Goal: Information Seeking & Learning: Learn about a topic

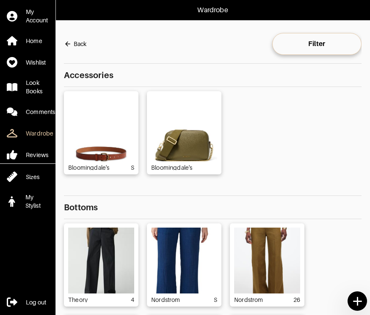
scroll to position [287, 0]
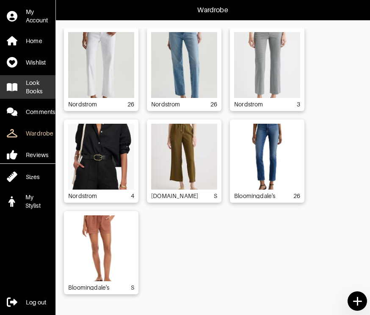
click at [35, 94] on div "Look Books" at bounding box center [37, 87] width 23 height 17
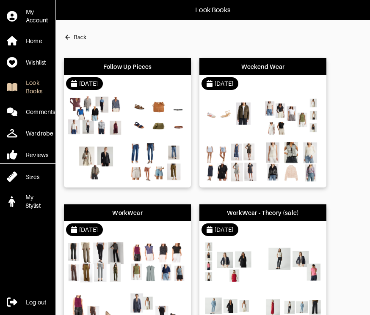
click at [357, 117] on div "Follow Up Pieces [DATE] Weekend Wear [DATE] WorkWear [DATE] WorkWear - Theory (…" at bounding box center [212, 196] width 297 height 293
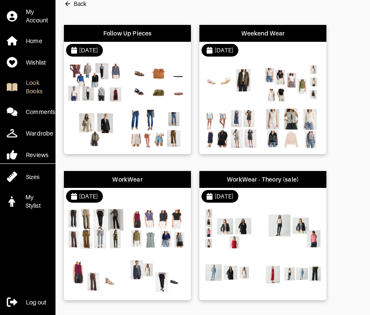
scroll to position [36, 0]
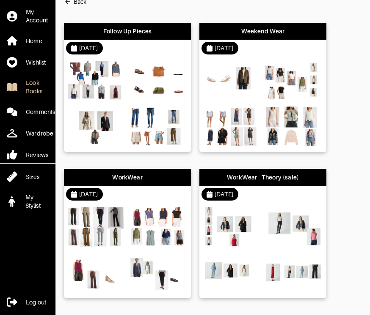
click at [126, 184] on div "WorkWear" at bounding box center [127, 177] width 127 height 17
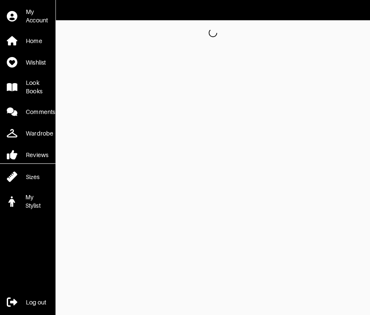
click at [126, 46] on html "My Account Home Wishlist Look Books Comments Wardrobe Reviews Sizes My Stylist …" at bounding box center [185, 23] width 370 height 46
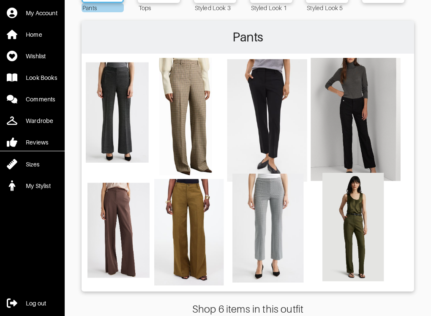
scroll to position [102, 0]
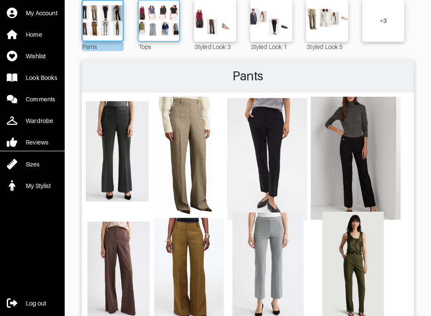
click at [161, 17] on img at bounding box center [159, 21] width 46 height 32
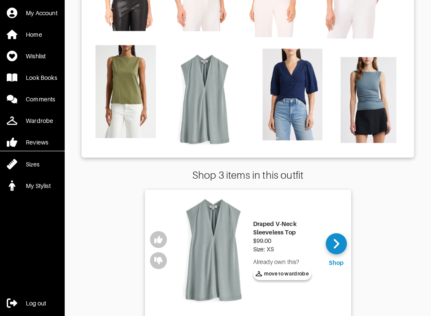
scroll to position [0, 0]
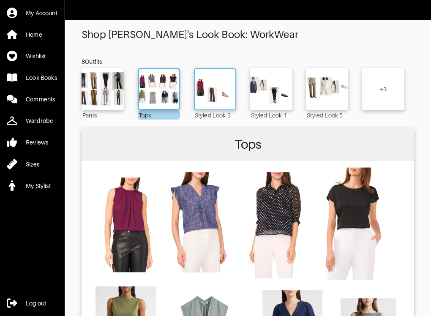
click at [217, 93] on img at bounding box center [215, 89] width 46 height 32
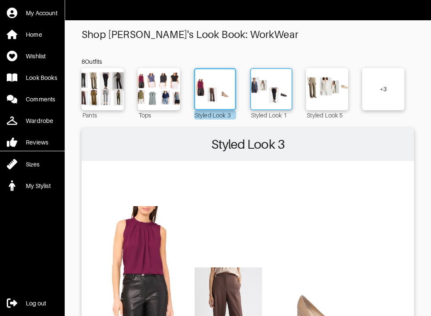
click at [266, 93] on img at bounding box center [272, 89] width 46 height 32
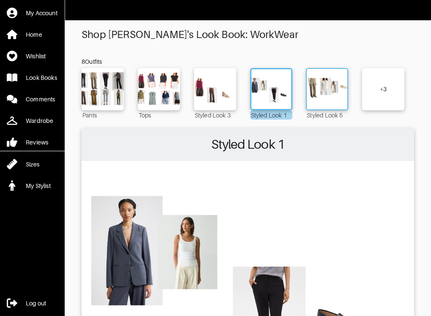
click at [316, 99] on img at bounding box center [327, 89] width 46 height 32
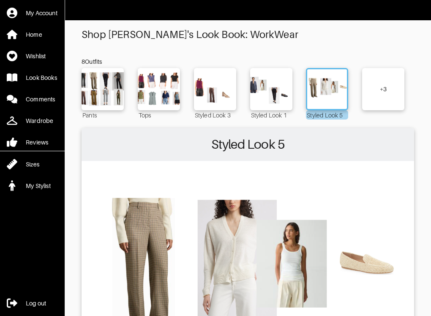
click at [369, 96] on div "+ 3" at bounding box center [383, 89] width 42 height 42
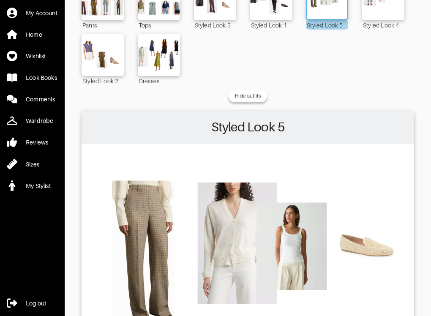
scroll to position [85, 0]
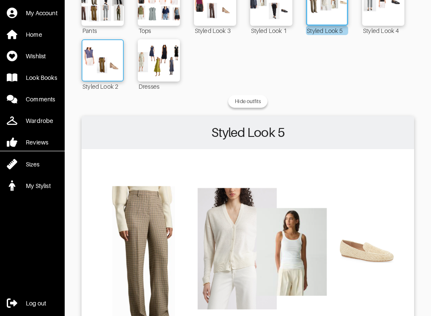
click at [104, 67] on img at bounding box center [103, 60] width 46 height 32
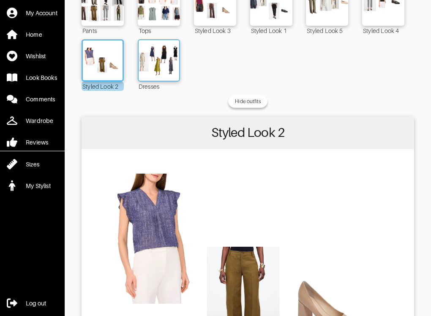
click at [164, 66] on img at bounding box center [159, 60] width 46 height 32
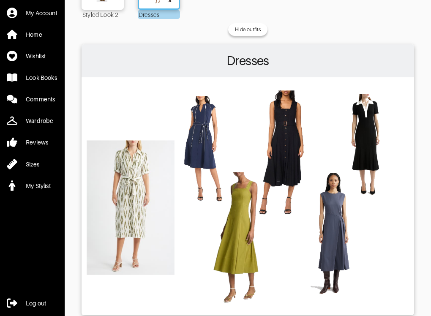
scroll to position [169, 0]
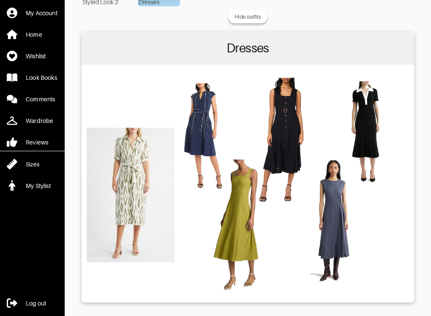
click at [122, 227] on img at bounding box center [248, 183] width 324 height 228
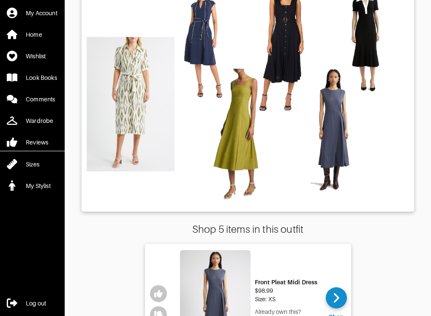
scroll to position [271, 0]
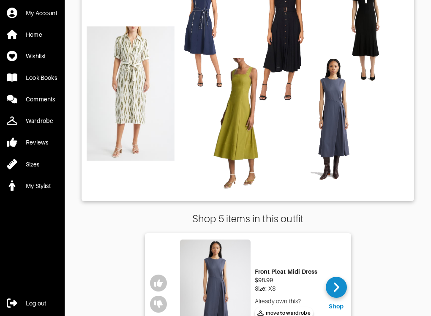
click at [124, 104] on img at bounding box center [248, 81] width 324 height 228
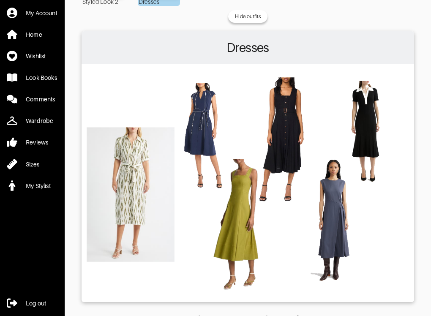
scroll to position [169, 0]
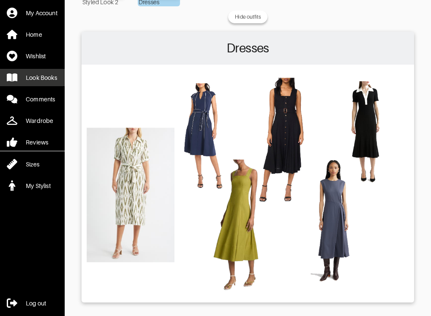
click at [49, 82] on div "Look Books" at bounding box center [41, 78] width 31 height 8
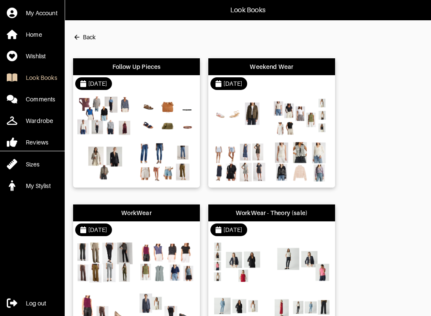
click at [369, 152] on div "Follow Up Pieces [DATE] Weekend Wear [DATE] WorkWear [DATE] WorkWear - Theory (…" at bounding box center [248, 196] width 350 height 293
click at [369, 153] on div "Follow Up Pieces [DATE] Weekend Wear [DATE] WorkWear [DATE] WorkWear - Theory (…" at bounding box center [248, 196] width 350 height 293
click at [295, 73] on div "Weekend Wear" at bounding box center [271, 66] width 127 height 17
click at [295, 73] on html "Look Books My Account Home Wishlist Look Books Comments Wardrobe Reviews Sizes …" at bounding box center [215, 175] width 431 height 351
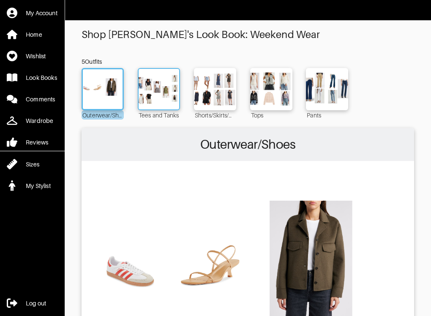
click at [159, 86] on img at bounding box center [159, 89] width 46 height 32
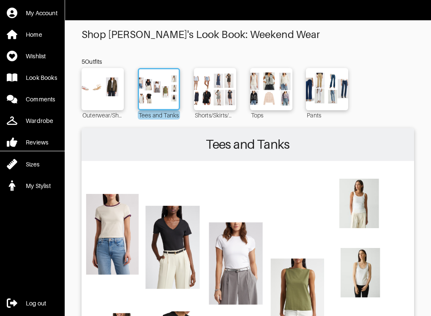
click at [369, 105] on div "Outerwear/Shoes Tees and Tanks Shorts/Skirts/Dresses Tops Pants" at bounding box center [248, 94] width 333 height 52
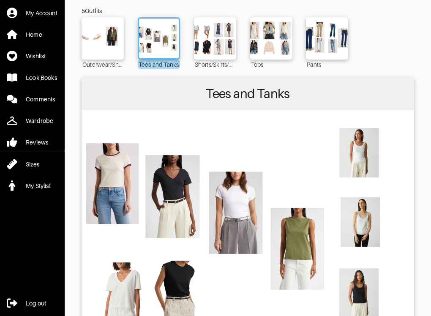
scroll to position [34, 0]
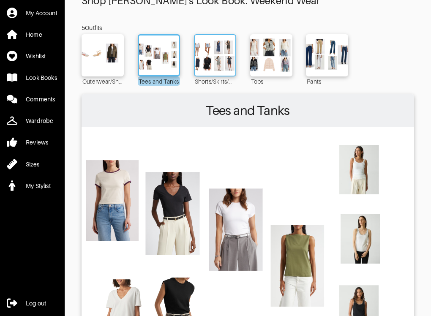
click at [209, 53] on img at bounding box center [215, 55] width 46 height 32
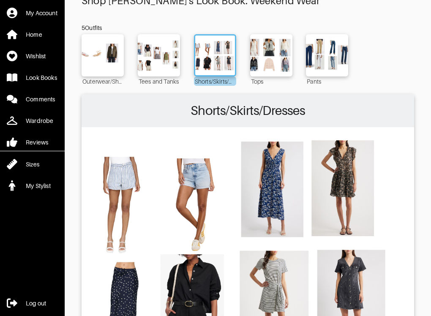
click at [369, 74] on div "Outerwear/Shoes Tees and Tanks Shorts/Skirts/Dresses Tops Pants" at bounding box center [248, 60] width 333 height 52
click at [162, 62] on img at bounding box center [159, 55] width 46 height 32
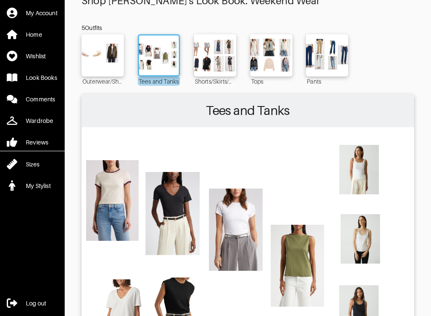
click at [368, 168] on img at bounding box center [248, 245] width 324 height 228
click at [369, 70] on div "Outerwear/Shoes Tees and Tanks Shorts/Skirts/Dresses Tops Pants" at bounding box center [248, 60] width 333 height 52
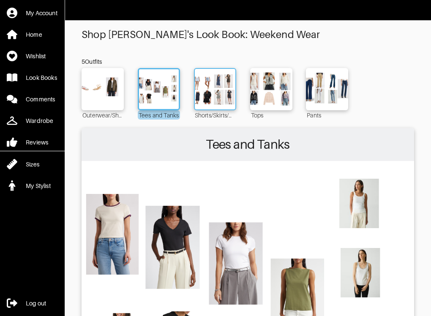
click at [213, 96] on img at bounding box center [215, 89] width 46 height 32
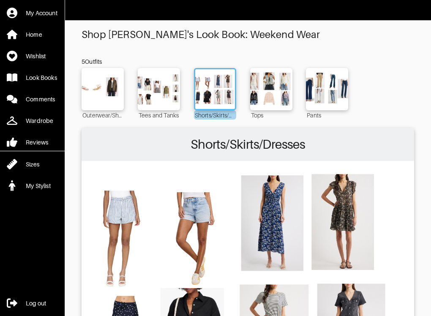
click at [369, 102] on div "Outerwear/Shoes Tees and Tanks Shorts/Skirts/Dresses Tops Pants" at bounding box center [248, 94] width 333 height 52
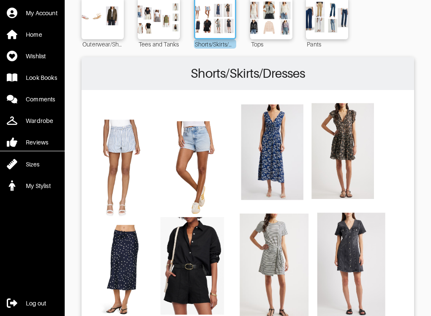
scroll to position [54, 0]
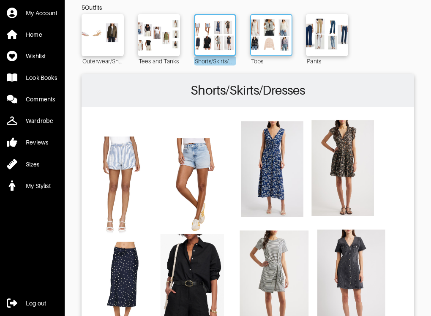
click at [269, 31] on img at bounding box center [272, 35] width 46 height 32
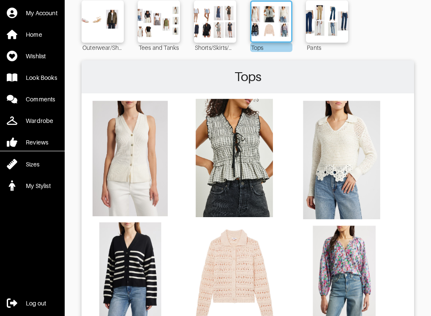
scroll to position [51, 0]
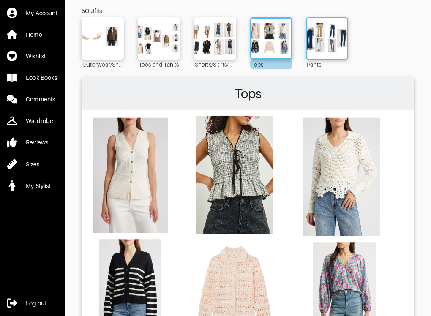
click at [343, 42] on img at bounding box center [327, 38] width 46 height 32
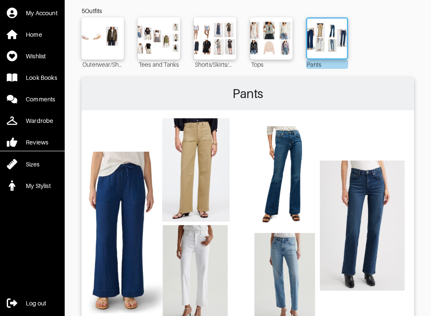
click at [369, 51] on div "Outerwear/Shoes Tees and Tanks Shorts/Skirts/Dresses Tops Pants" at bounding box center [248, 43] width 333 height 52
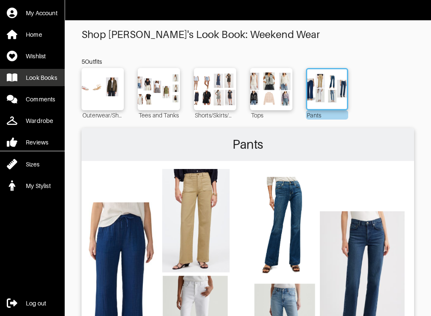
click at [46, 82] on div "Look Books" at bounding box center [41, 78] width 31 height 8
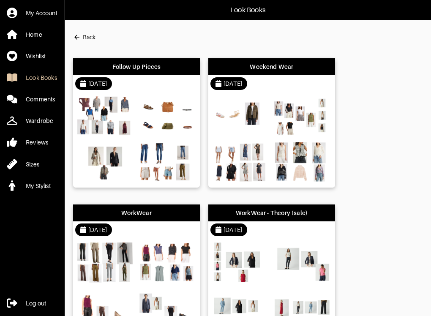
click at [155, 70] on div "Follow Up Pieces" at bounding box center [136, 67] width 49 height 8
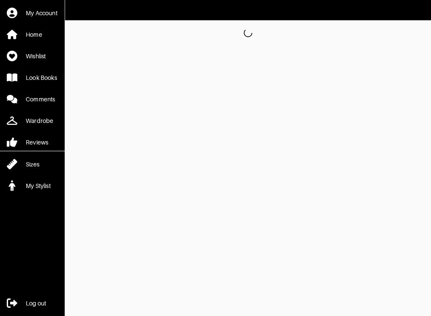
click at [155, 46] on html "My Account Home Wishlist Look Books Comments Wardrobe Reviews Sizes My Stylist …" at bounding box center [215, 23] width 431 height 46
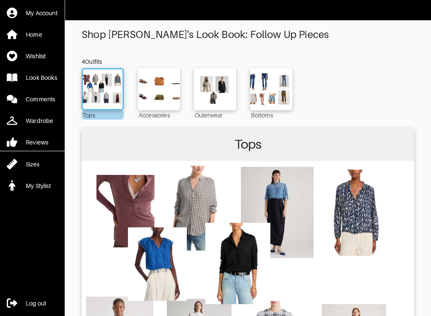
click at [354, 106] on div "Tops Accessories Outerwear Bottoms" at bounding box center [248, 94] width 333 height 52
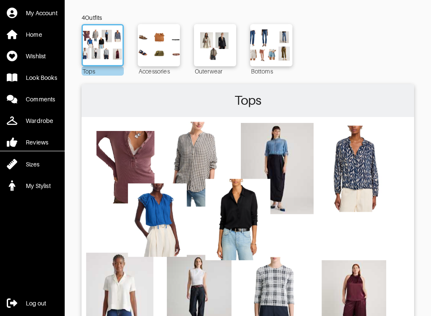
scroll to position [34, 0]
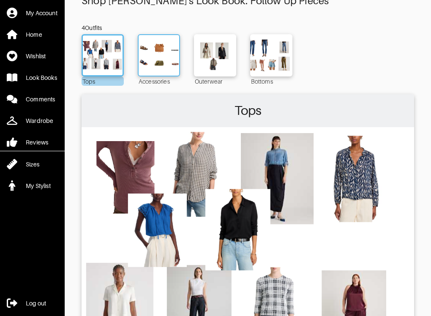
click at [157, 50] on img at bounding box center [159, 55] width 46 height 32
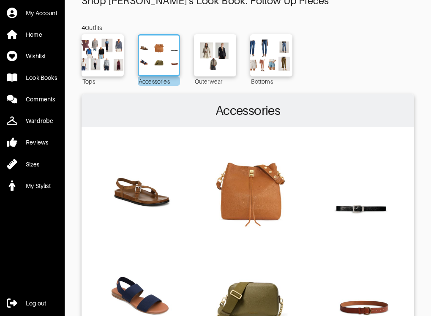
click at [325, 166] on img at bounding box center [248, 245] width 324 height 228
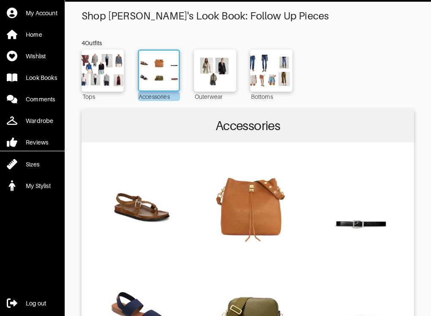
scroll to position [17, 0]
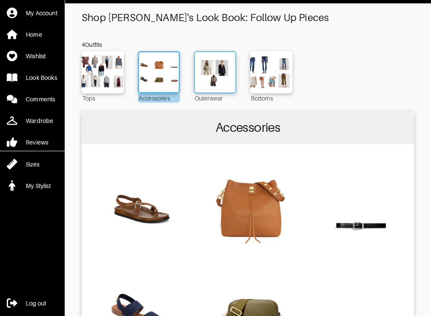
click at [211, 77] on img at bounding box center [215, 72] width 46 height 32
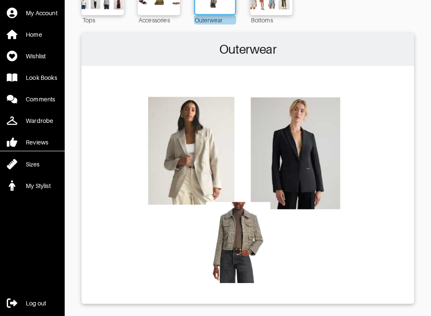
scroll to position [101, 0]
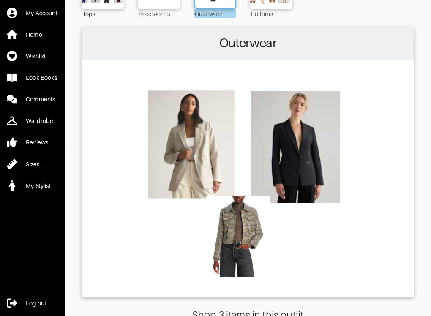
click at [246, 239] on img at bounding box center [248, 178] width 324 height 228
click at [237, 237] on img at bounding box center [248, 178] width 324 height 228
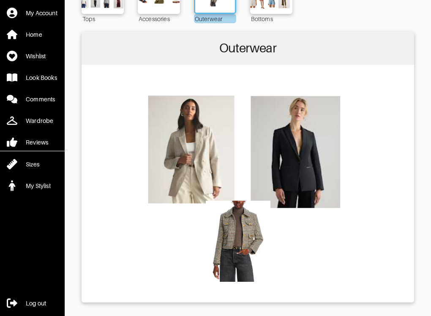
scroll to position [23, 0]
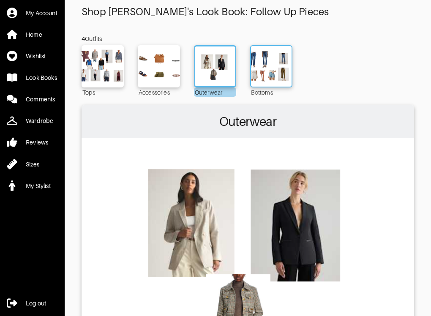
click at [265, 66] on img at bounding box center [272, 66] width 46 height 32
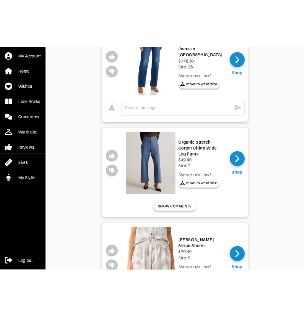
scroll to position [463, 0]
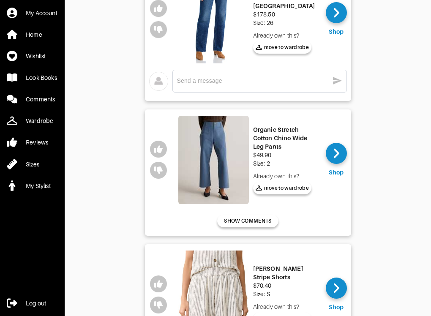
click at [227, 161] on img at bounding box center [213, 160] width 71 height 88
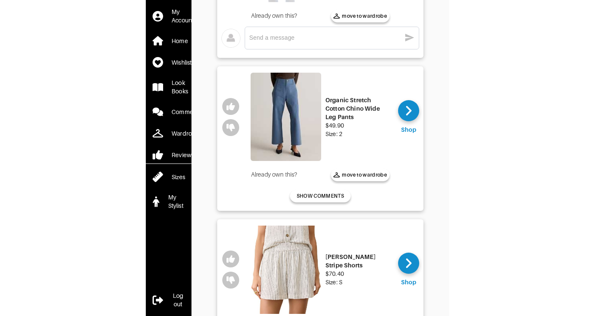
scroll to position [391, 0]
